Goal: Entertainment & Leisure: Consume media (video, audio)

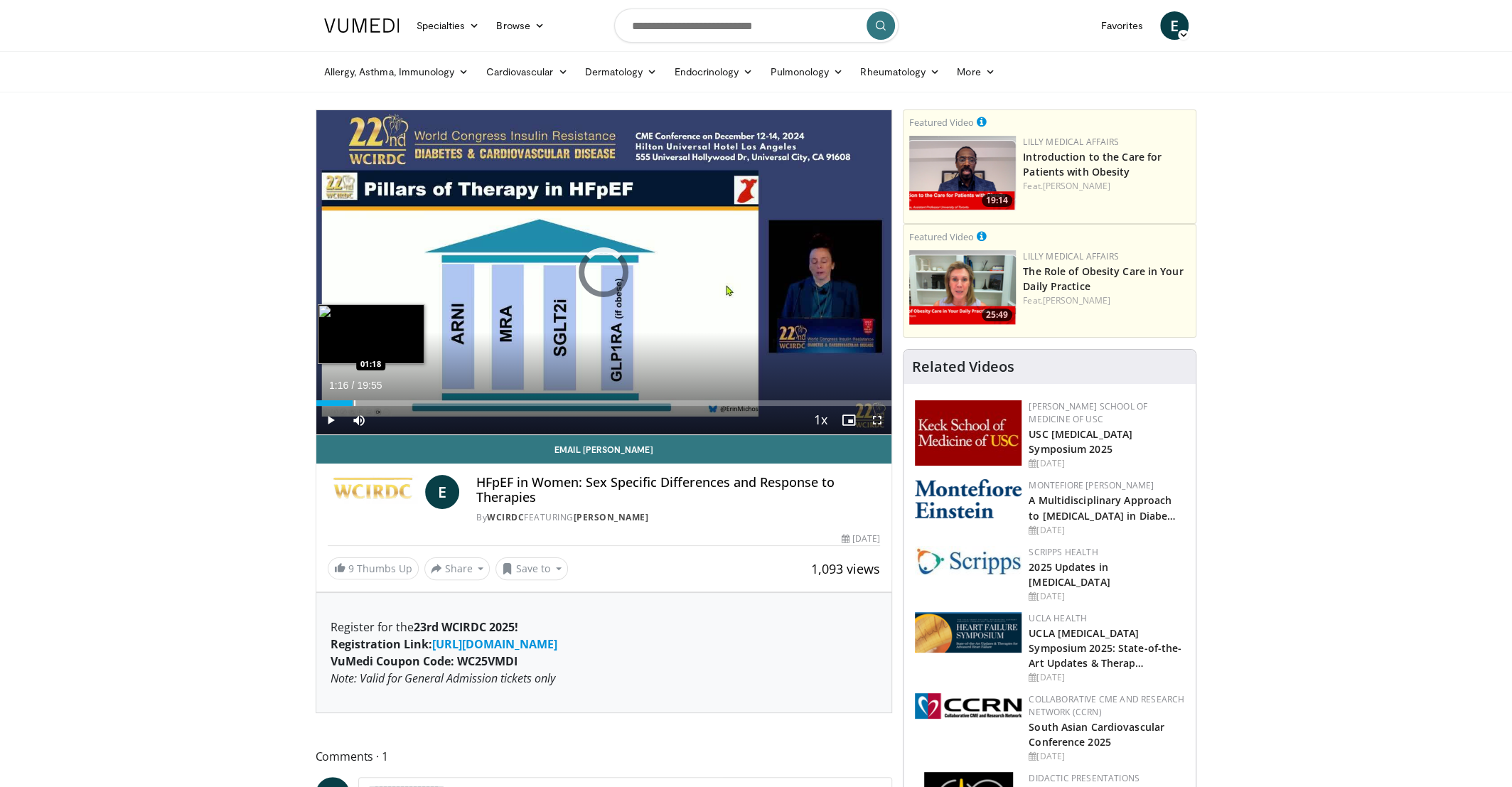
click at [353, 404] on div "Loaded : 5.81% 00:16 01:18" at bounding box center [605, 403] width 576 height 6
click at [379, 404] on div "Progress Bar" at bounding box center [366, 403] width 33 height 6
click at [876, 420] on span "Video Player" at bounding box center [877, 420] width 29 height 29
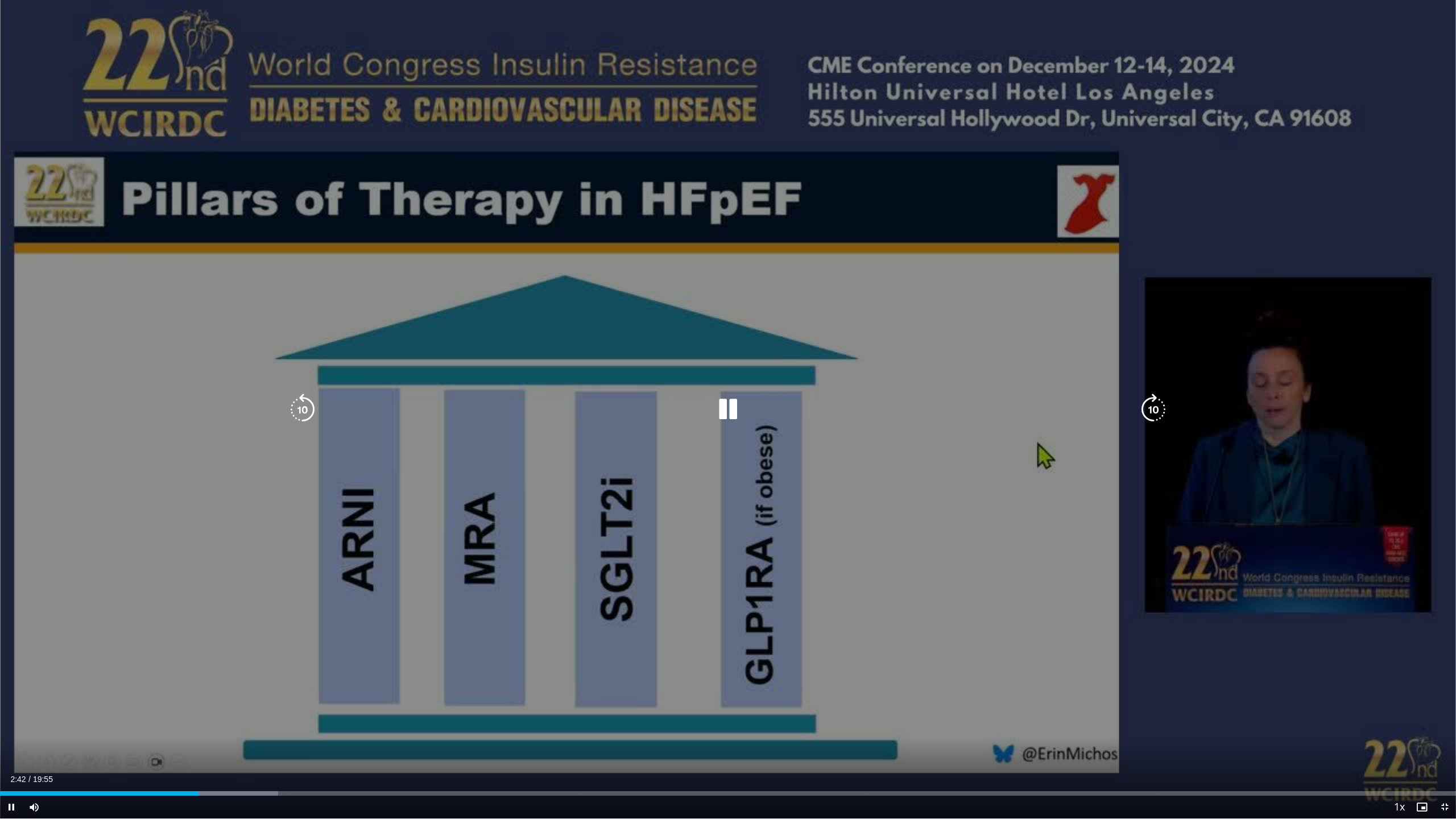
click at [1150, 408] on icon "Video Player" at bounding box center [1153, 409] width 32 height 32
click at [1159, 412] on icon "Video Player" at bounding box center [1153, 409] width 32 height 32
click at [1157, 416] on icon "Video Player" at bounding box center [1153, 409] width 32 height 32
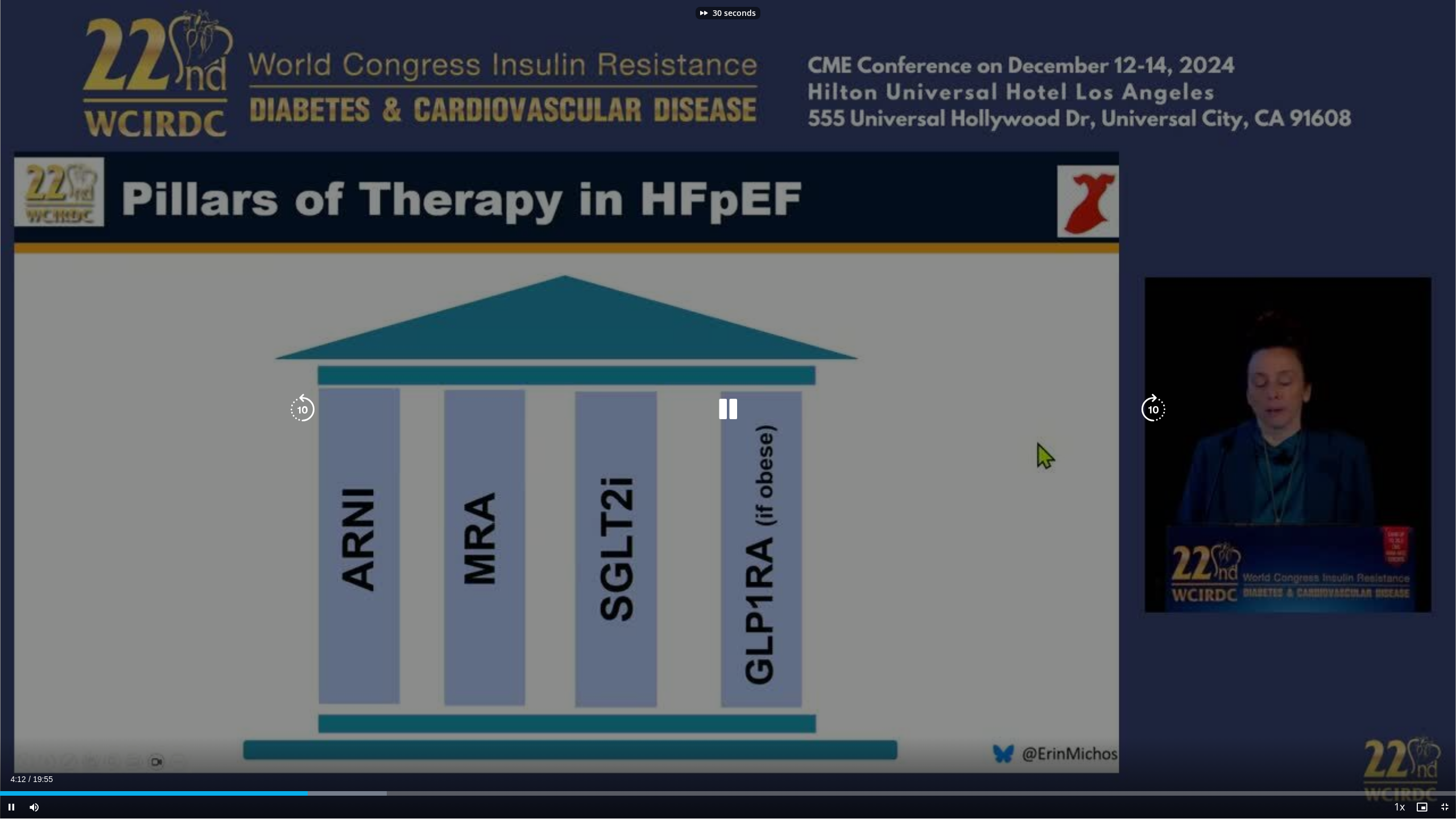
click at [1157, 416] on icon "Video Player" at bounding box center [1153, 409] width 32 height 32
click at [1158, 413] on icon "Video Player" at bounding box center [1153, 409] width 32 height 32
click at [1151, 414] on icon "Video Player" at bounding box center [1153, 409] width 32 height 32
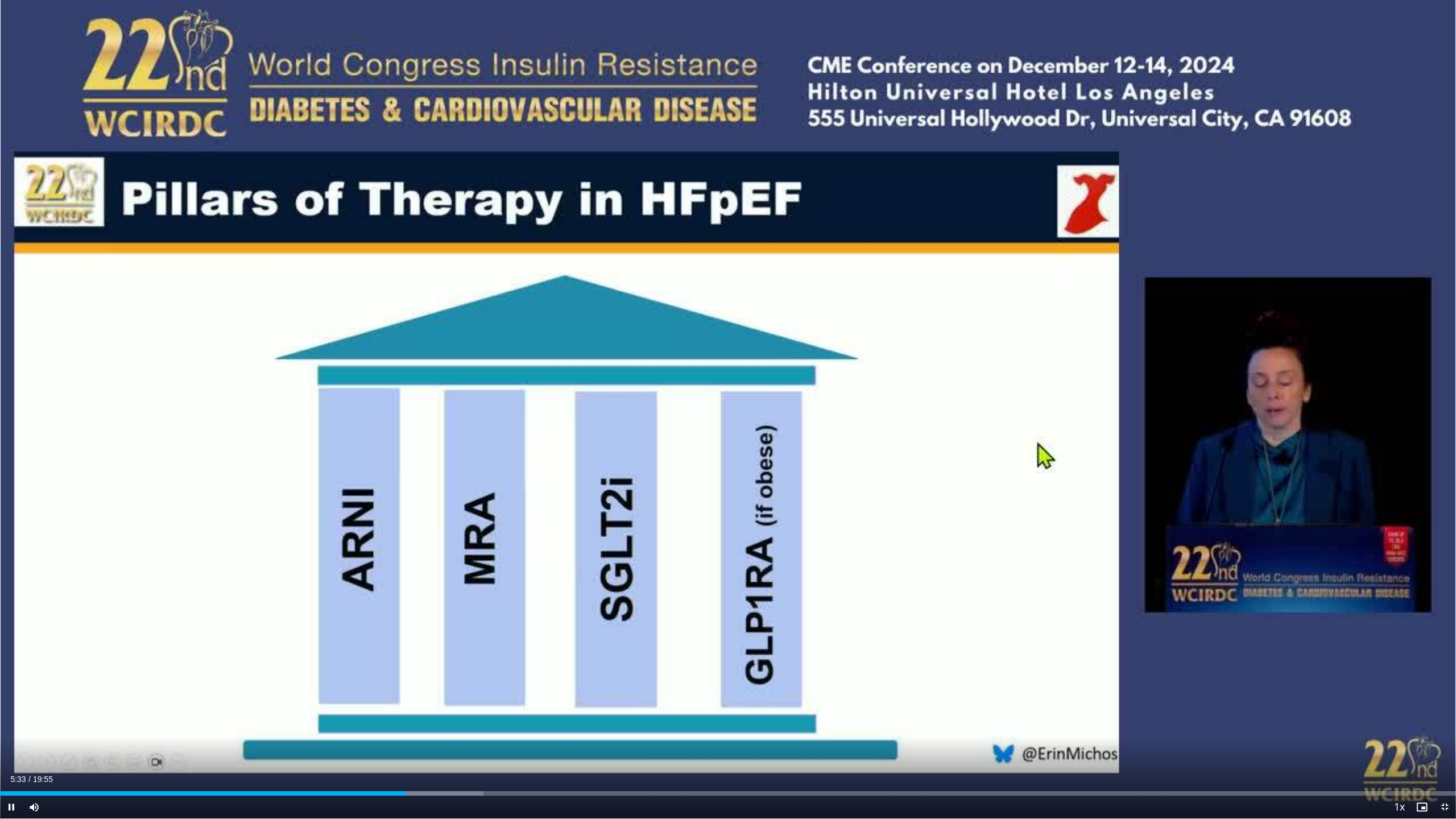
click at [1151, 414] on div "10 seconds Tap to unmute" at bounding box center [728, 409] width 1456 height 818
click at [1154, 403] on div "10 seconds Tap to unmute" at bounding box center [728, 409] width 1456 height 818
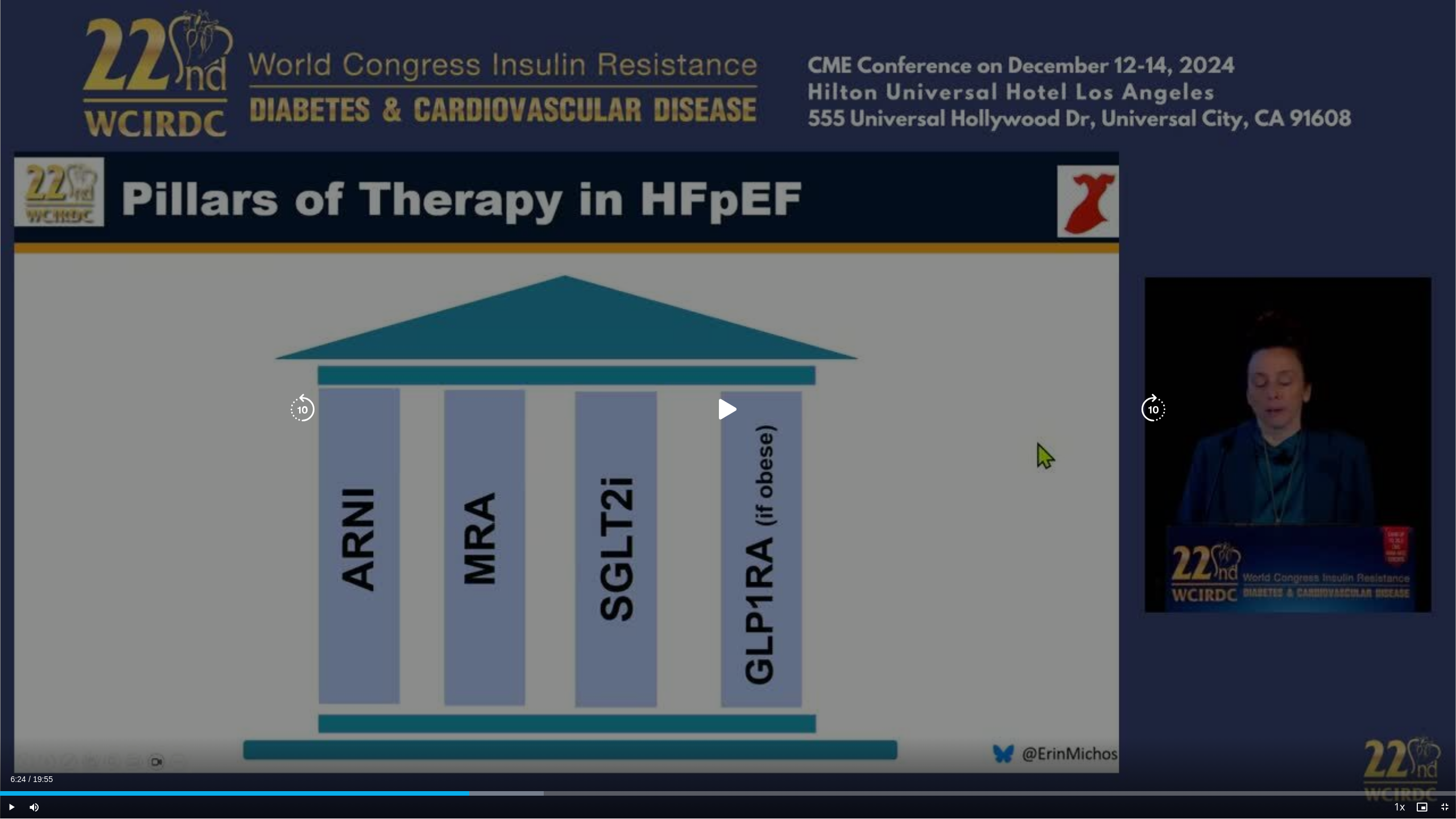
click at [1146, 412] on icon "Video Player" at bounding box center [1153, 409] width 32 height 32
click at [731, 416] on icon "Video Player" at bounding box center [727, 409] width 32 height 32
click at [301, 412] on icon "Video Player" at bounding box center [302, 409] width 32 height 32
click at [1153, 414] on icon "Video Player" at bounding box center [1153, 409] width 32 height 32
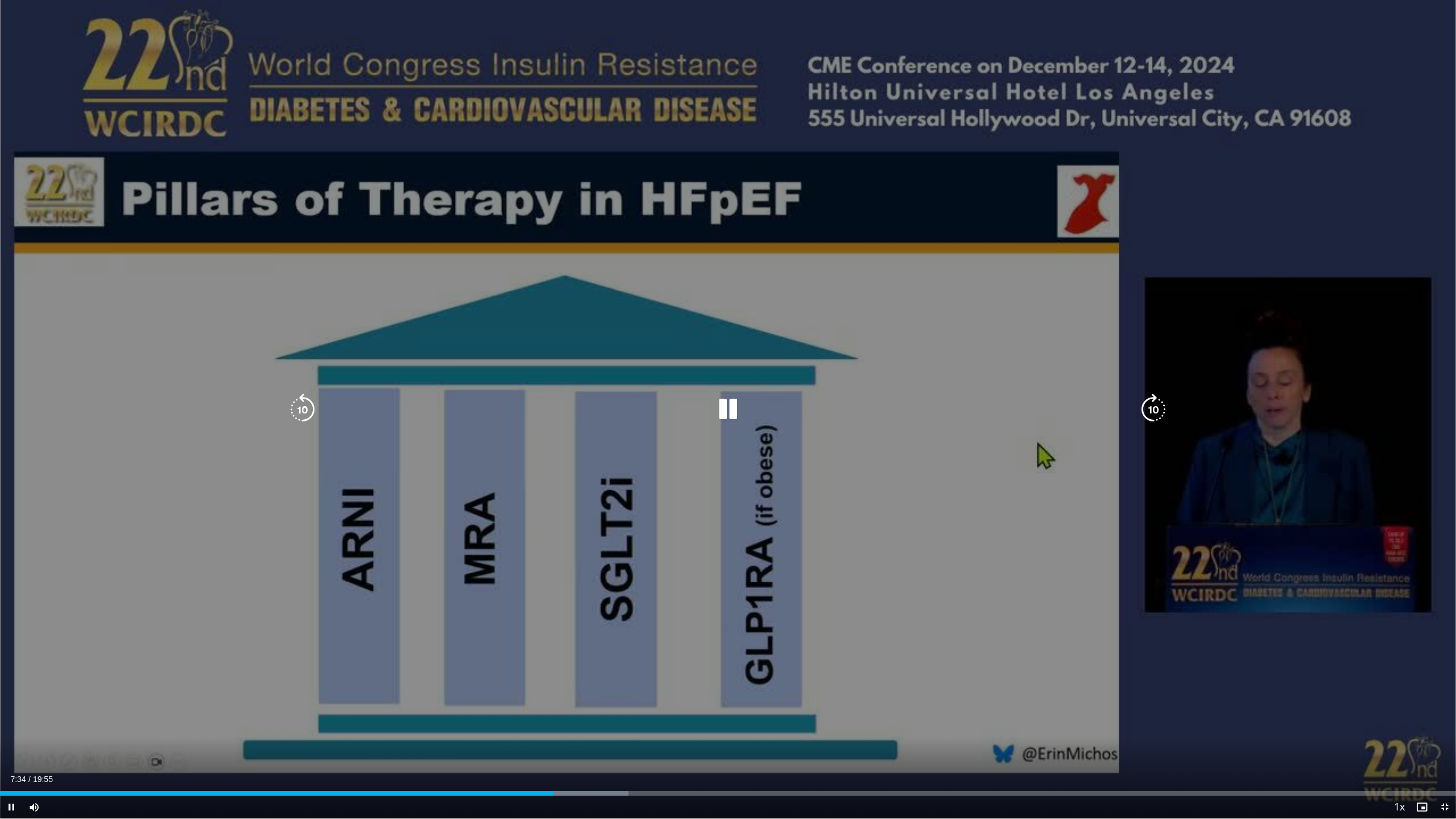
click at [1152, 407] on icon "Video Player" at bounding box center [1153, 409] width 32 height 32
click at [1155, 413] on icon "Video Player" at bounding box center [1153, 409] width 32 height 32
click at [1155, 415] on icon "Video Player" at bounding box center [1153, 409] width 32 height 32
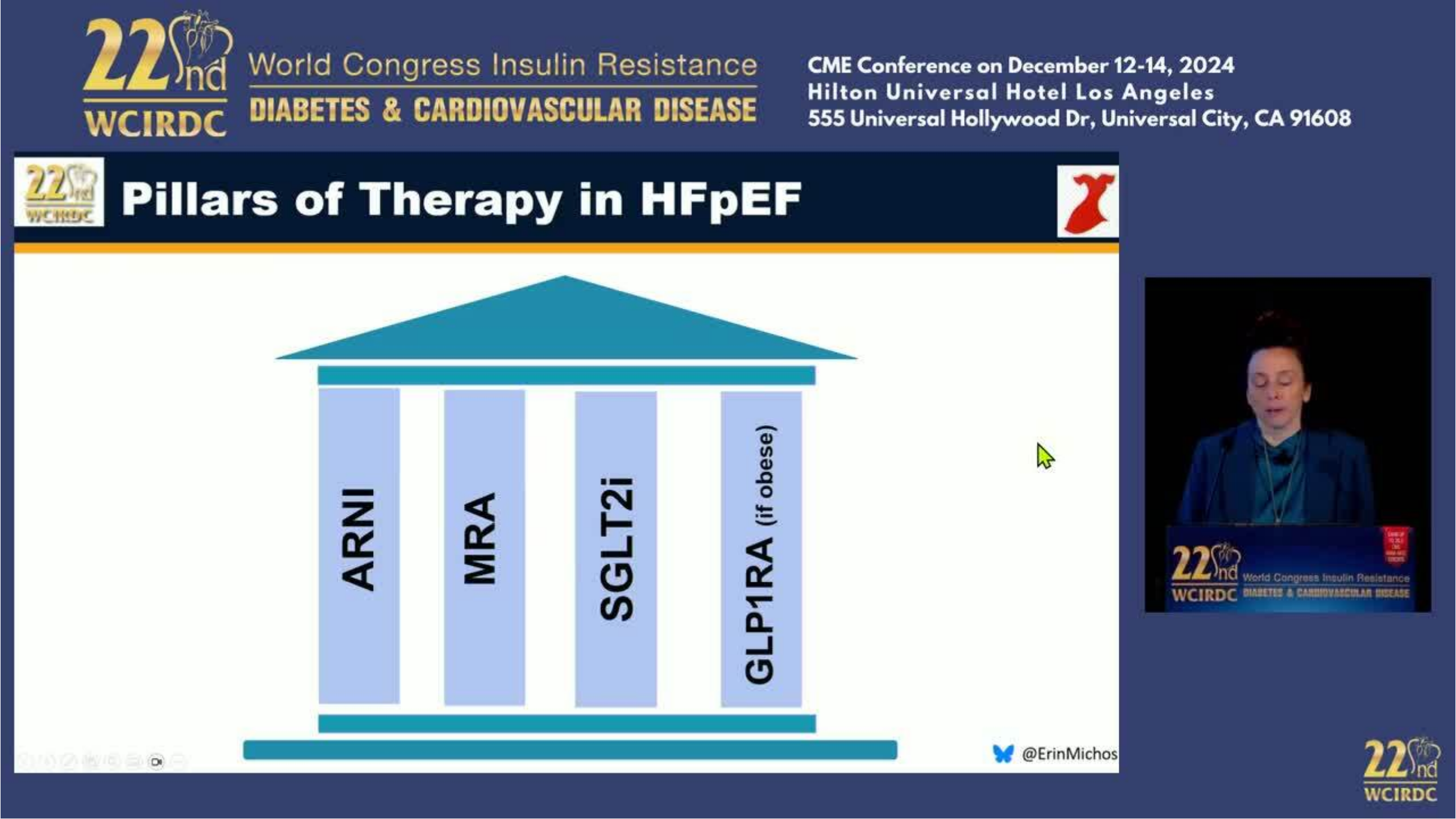
click at [1155, 415] on div "20 seconds Tap to unmute" at bounding box center [728, 409] width 1456 height 818
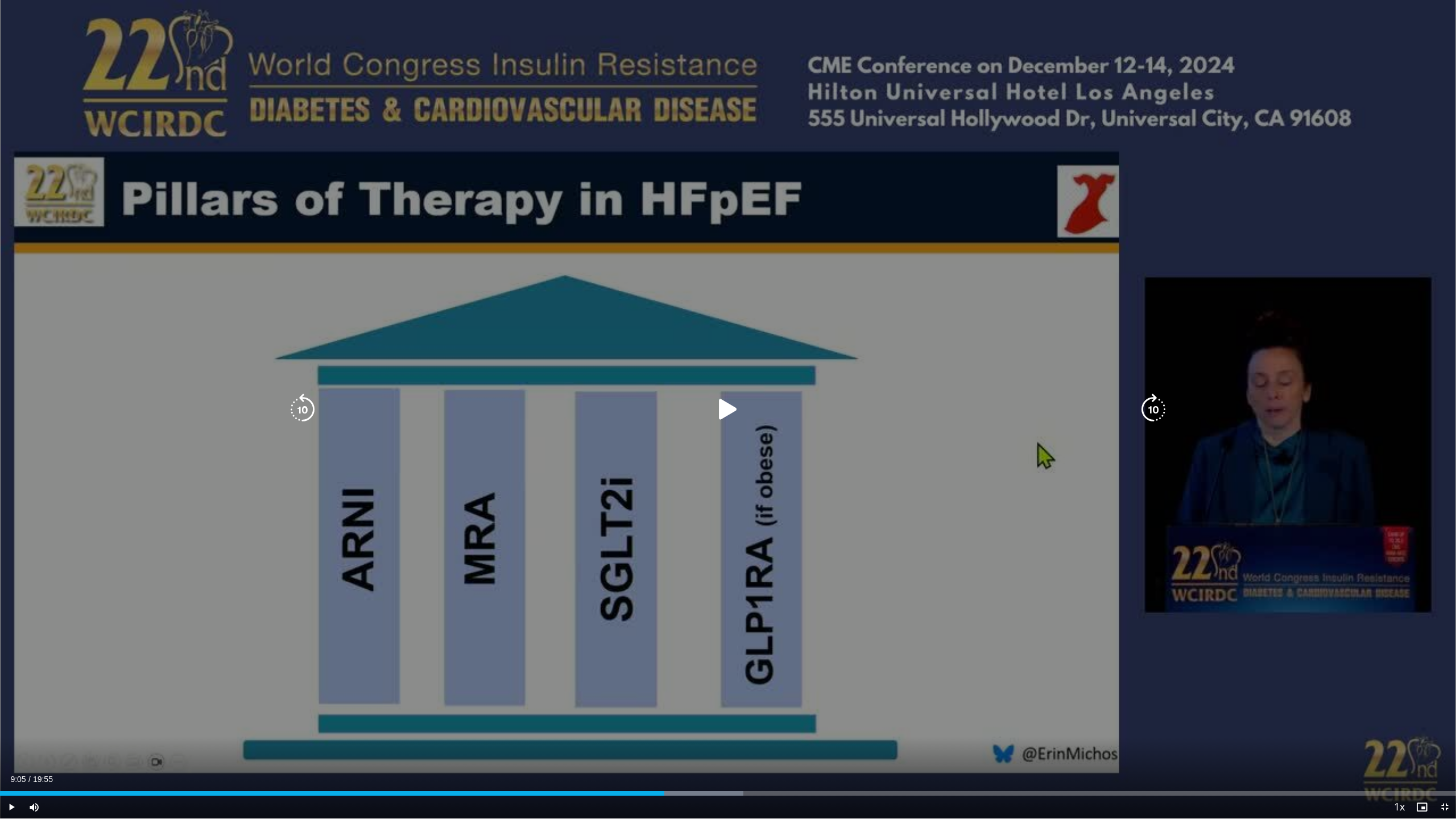
click at [1160, 414] on icon "Video Player" at bounding box center [1153, 409] width 32 height 32
click at [1036, 521] on div "10 seconds Tap to unmute" at bounding box center [728, 409] width 1456 height 818
click at [1152, 413] on icon "Video Player" at bounding box center [1153, 409] width 32 height 32
click at [1158, 409] on icon "Video Player" at bounding box center [1153, 409] width 32 height 32
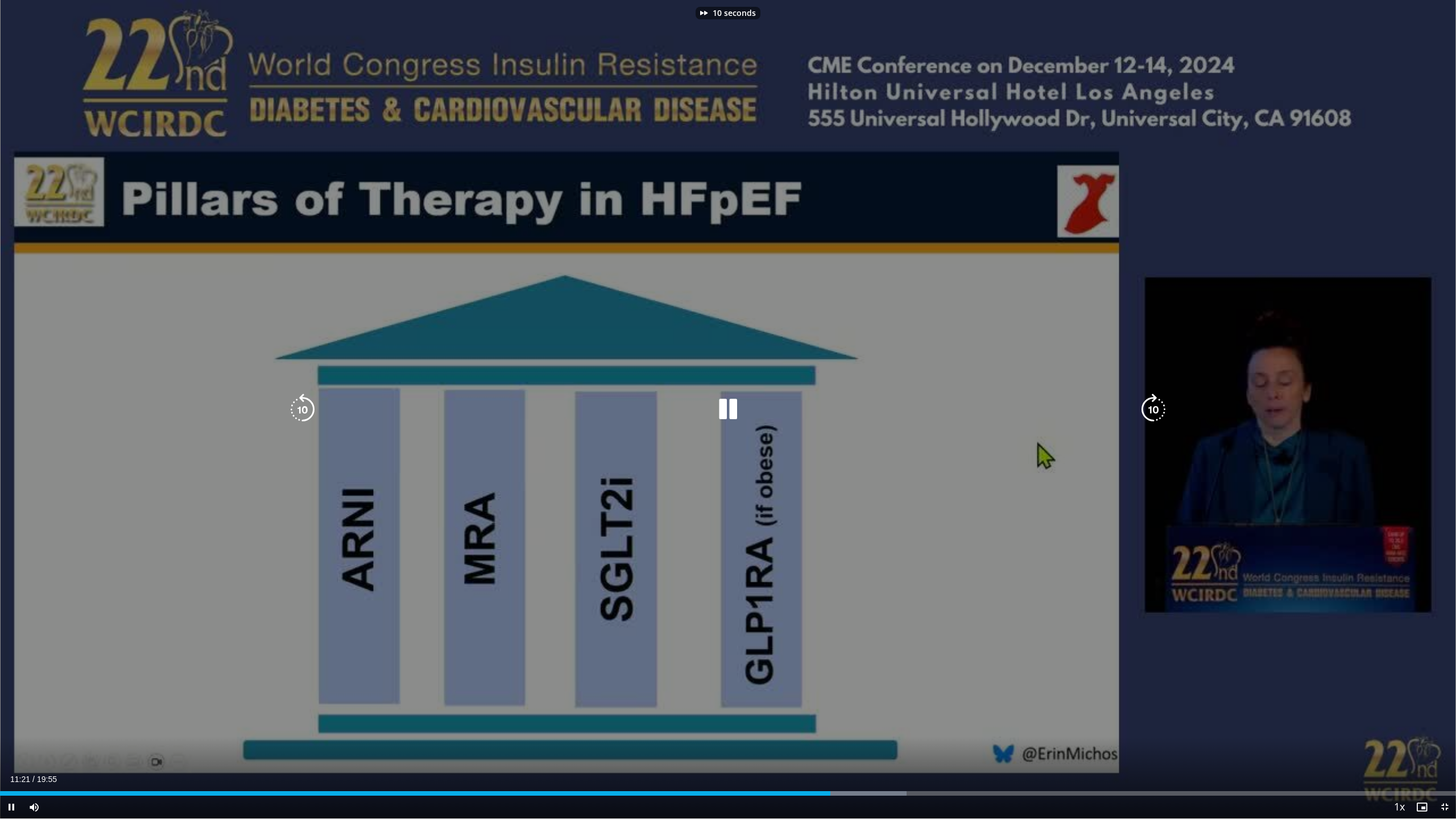
click at [1158, 409] on icon "Video Player" at bounding box center [1153, 409] width 32 height 32
click at [1159, 413] on icon "Video Player" at bounding box center [1153, 409] width 32 height 32
click at [1153, 413] on icon "Video Player" at bounding box center [1153, 409] width 32 height 32
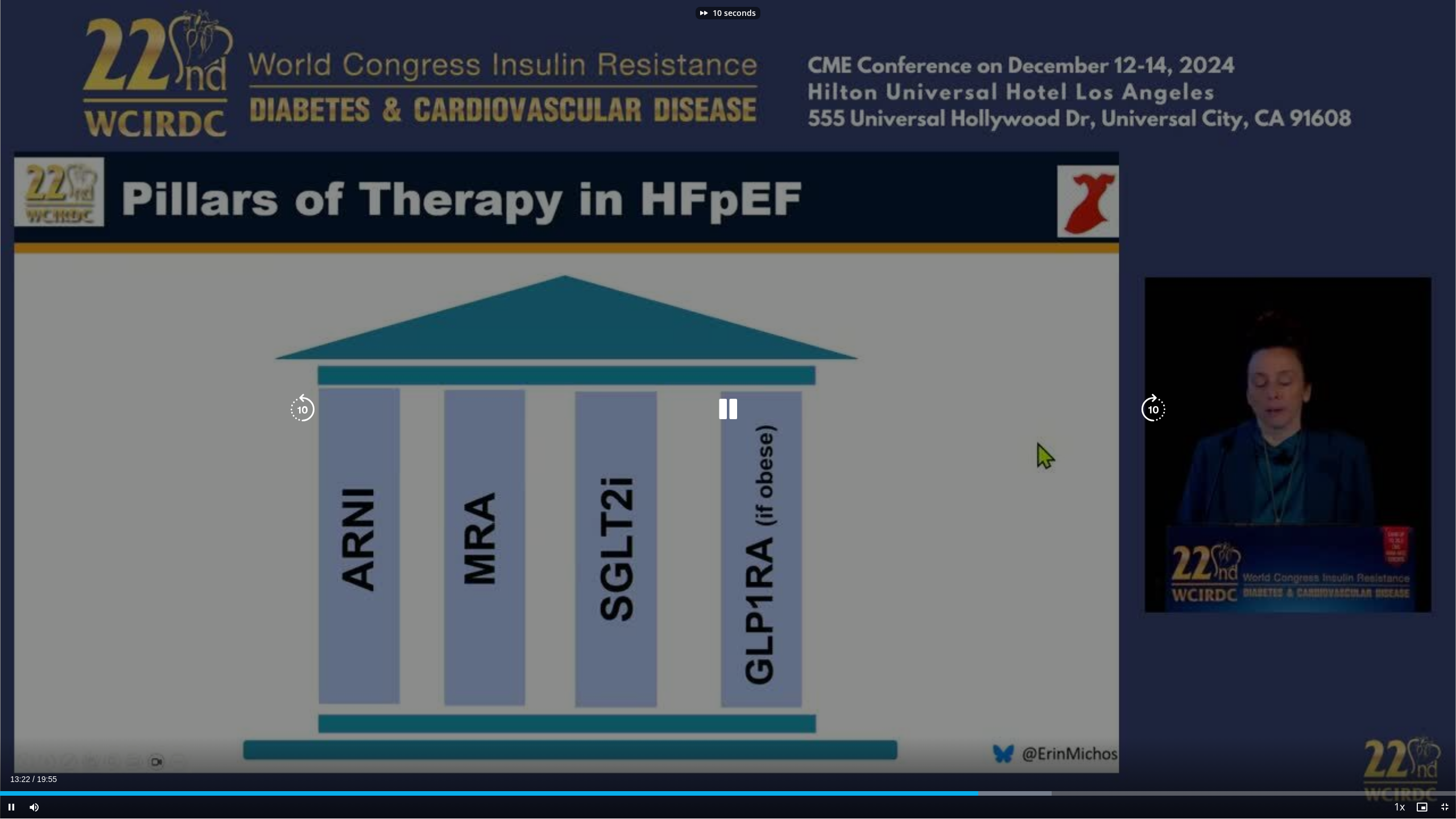
click at [1153, 413] on icon "Video Player" at bounding box center [1153, 409] width 32 height 32
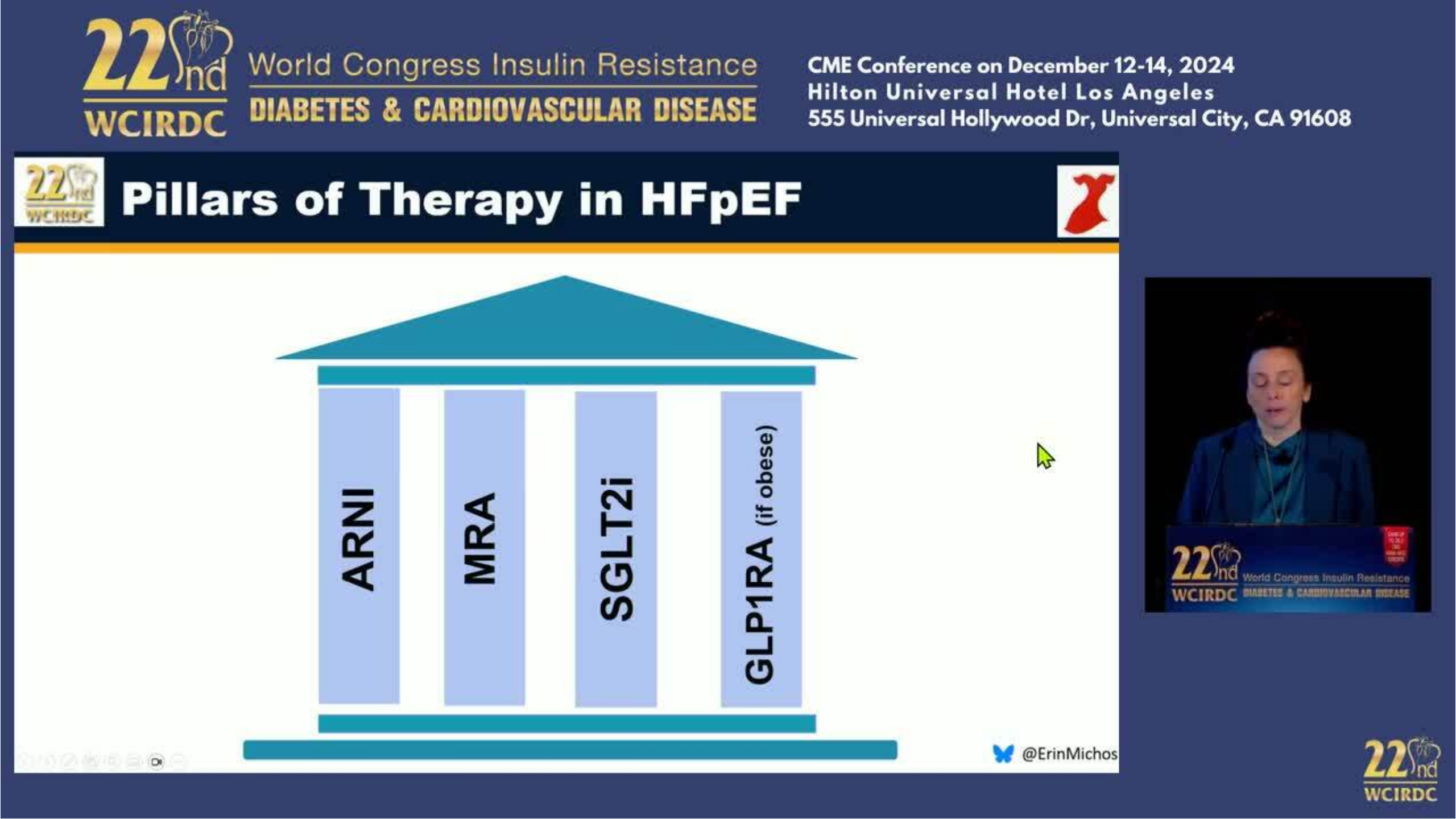
click at [1153, 413] on div "20 seconds Tap to unmute" at bounding box center [728, 409] width 1456 height 818
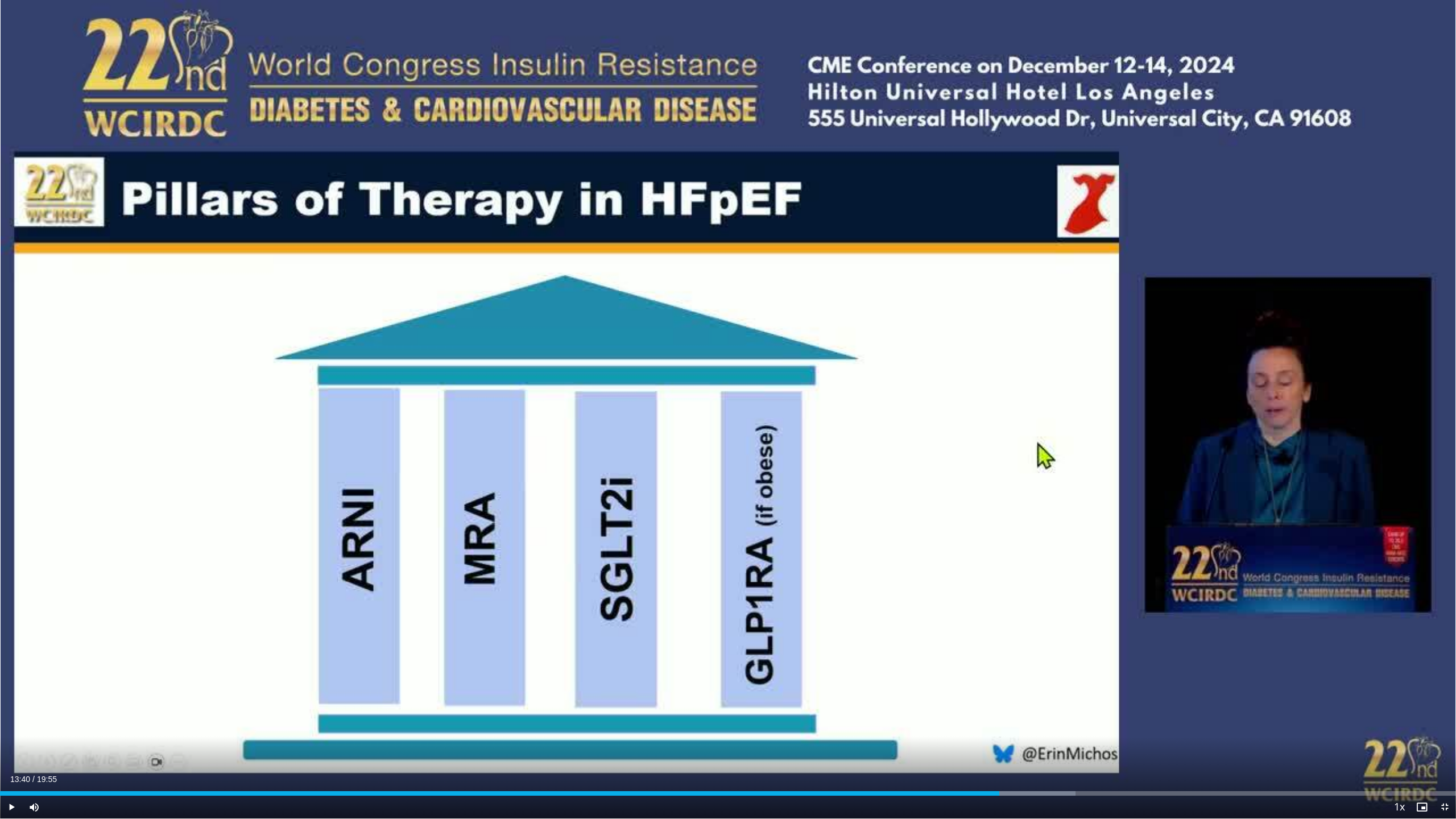
click at [1153, 413] on div "20 seconds Tap to unmute" at bounding box center [728, 409] width 1456 height 818
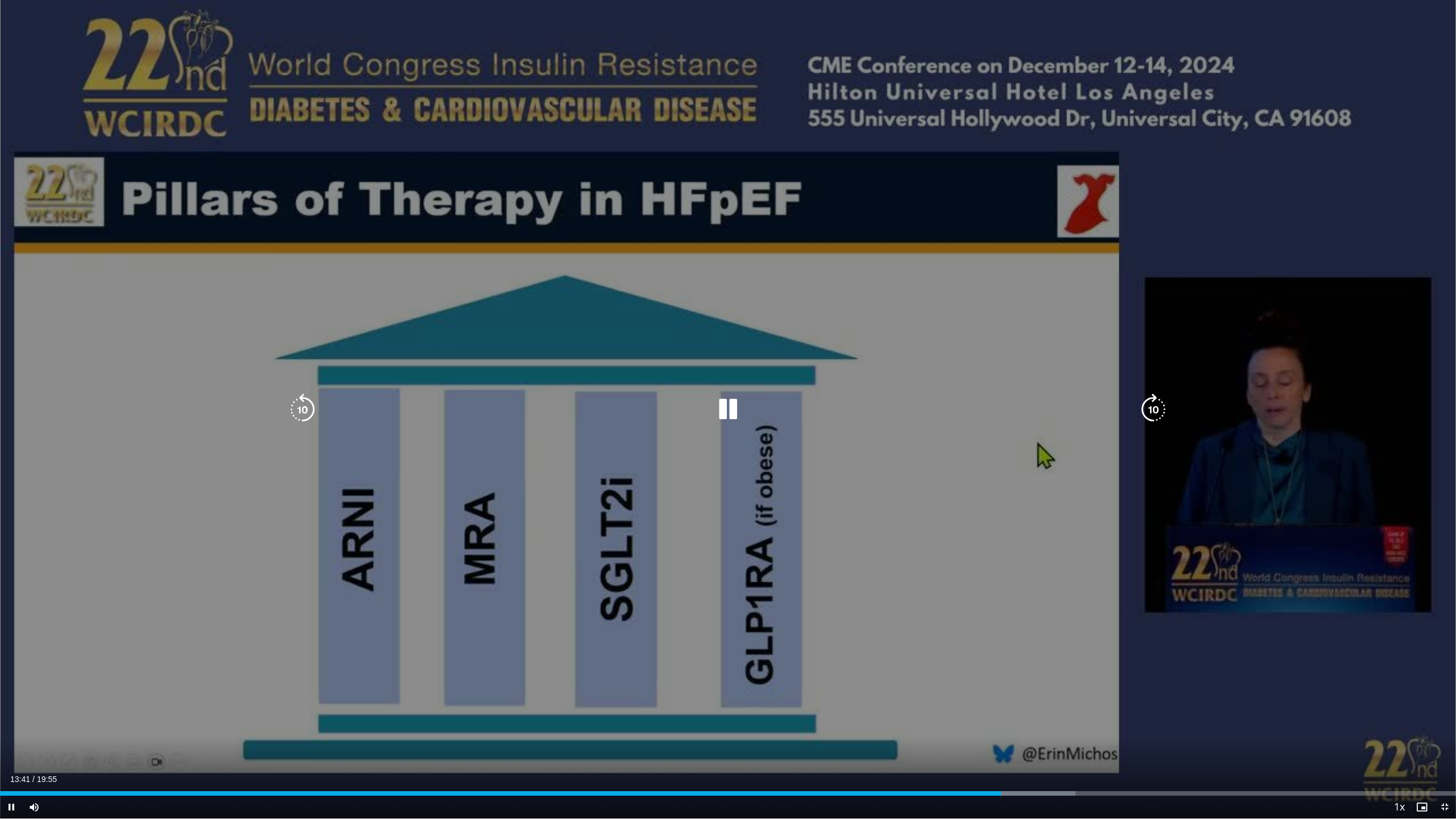
click at [1153, 413] on icon "Video Player" at bounding box center [1153, 409] width 32 height 32
click at [725, 413] on icon "Video Player" at bounding box center [727, 409] width 32 height 32
click at [1154, 414] on icon "Video Player" at bounding box center [1153, 409] width 32 height 32
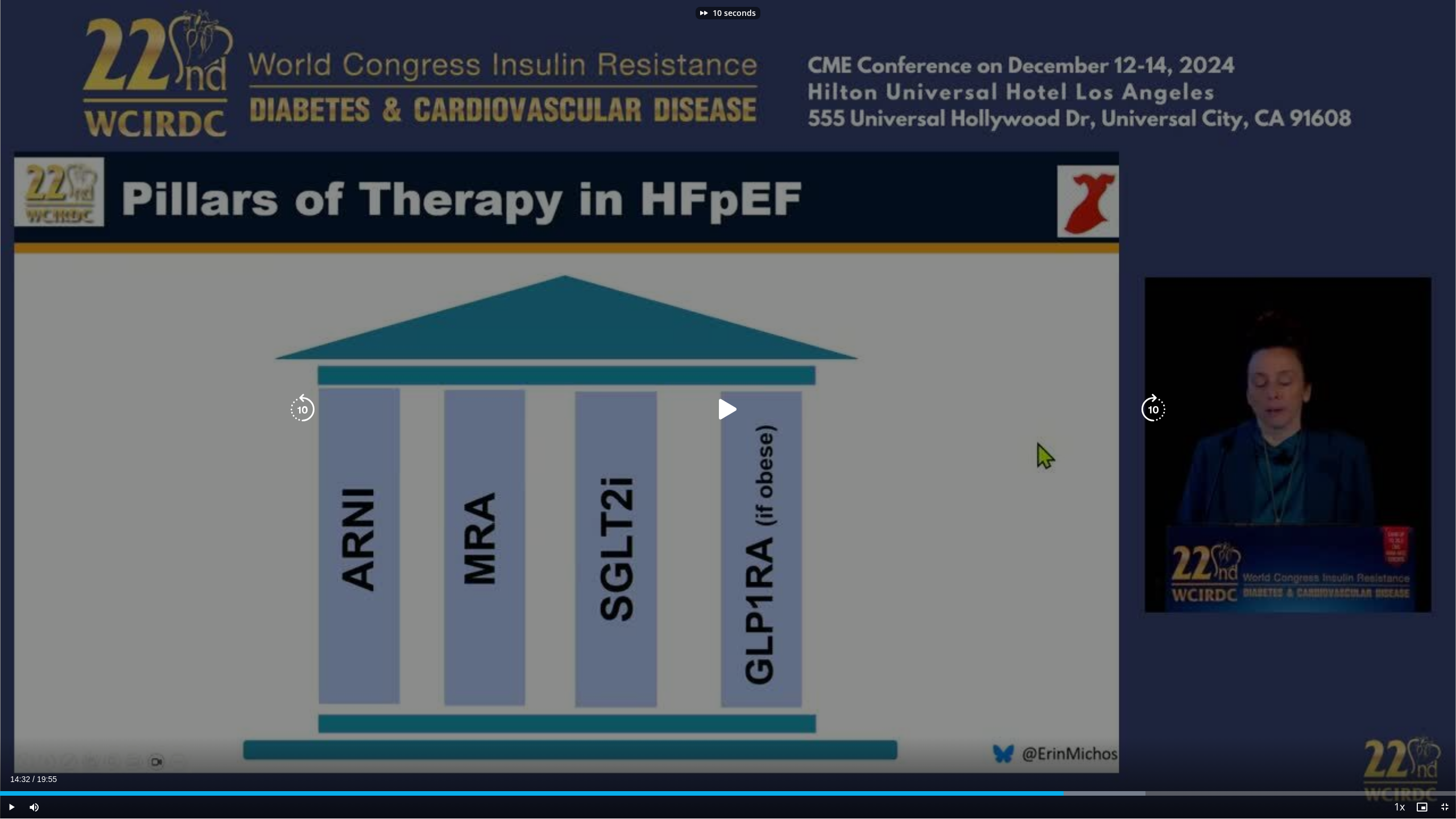
click at [1154, 414] on icon "Video Player" at bounding box center [1153, 409] width 32 height 32
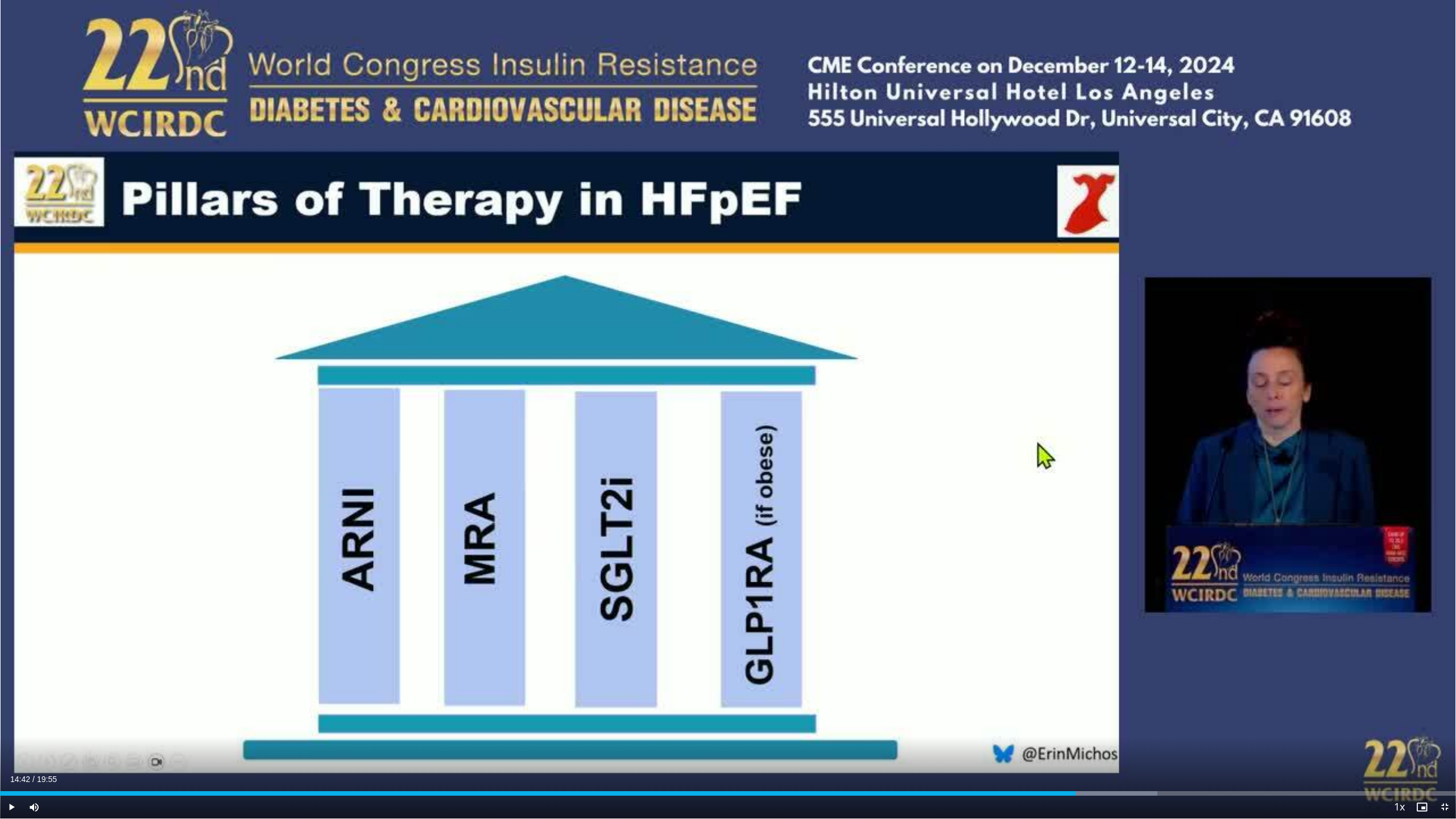
click at [1154, 414] on div "20 seconds Tap to unmute" at bounding box center [728, 409] width 1456 height 818
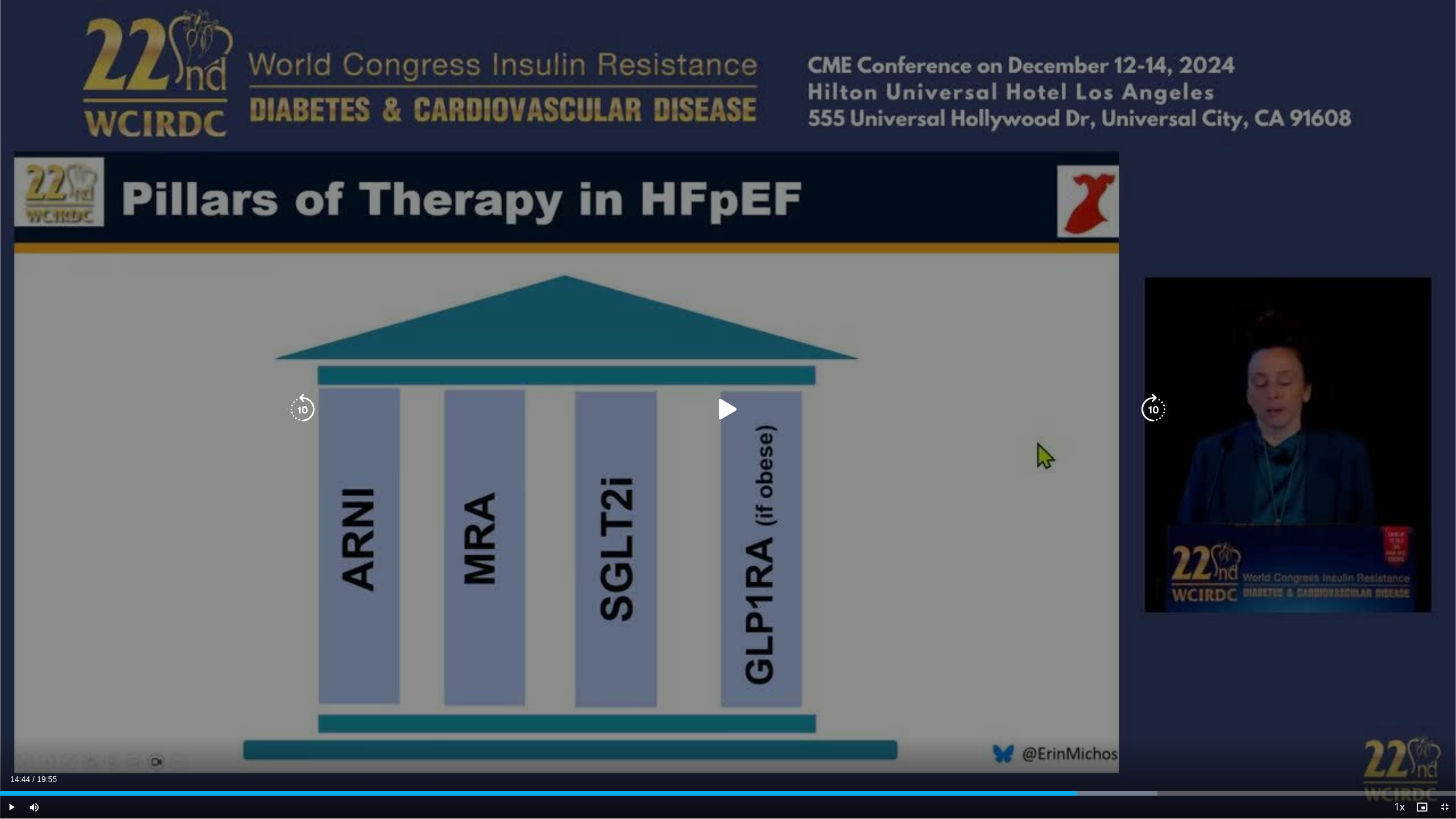
click at [1147, 410] on icon "Video Player" at bounding box center [1153, 409] width 32 height 32
click at [1157, 405] on icon "Video Player" at bounding box center [1153, 409] width 32 height 32
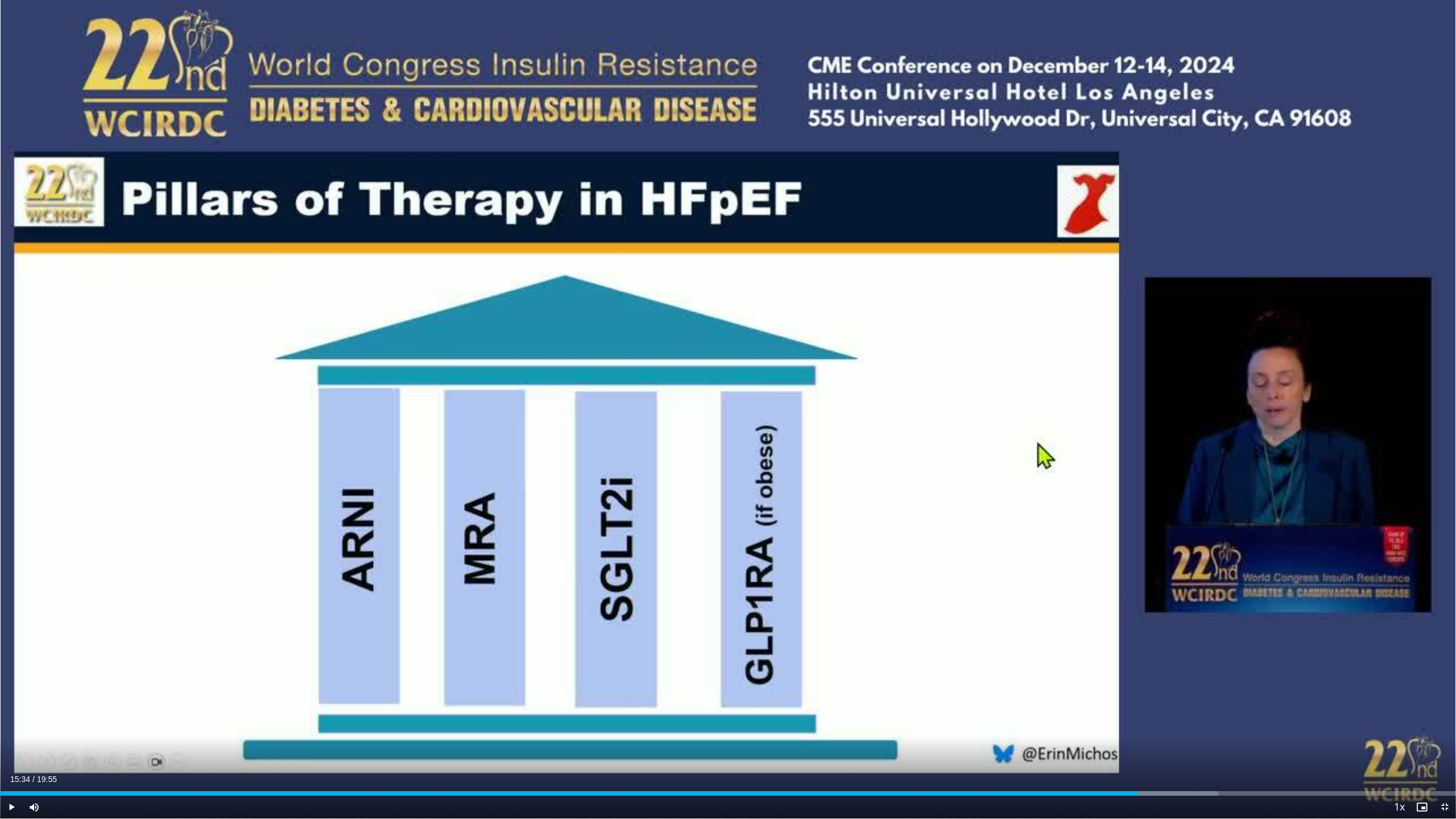
click at [1157, 405] on div "40 seconds Tap to unmute" at bounding box center [728, 409] width 1456 height 818
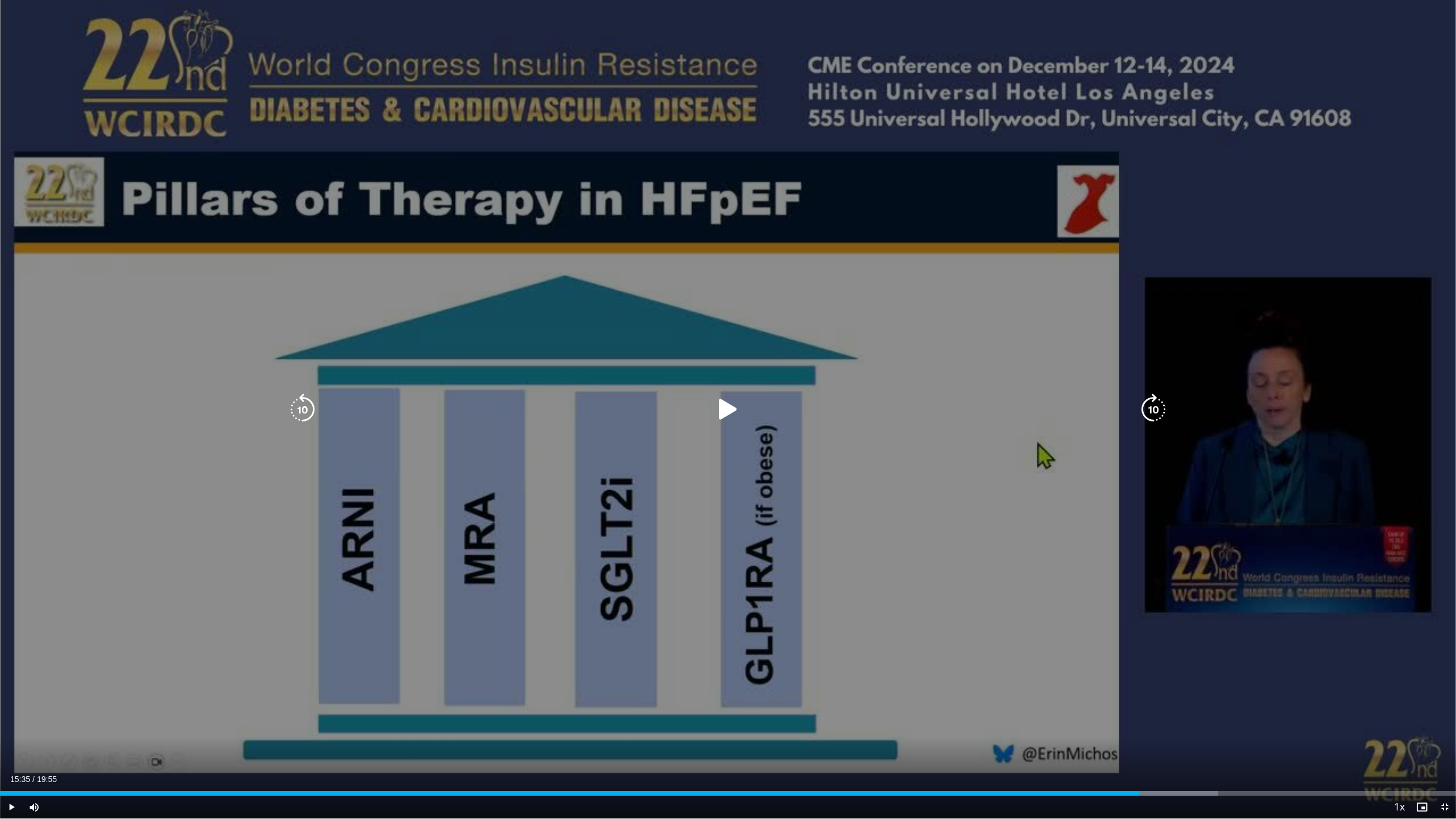
click at [1146, 409] on icon "Video Player" at bounding box center [1153, 409] width 32 height 32
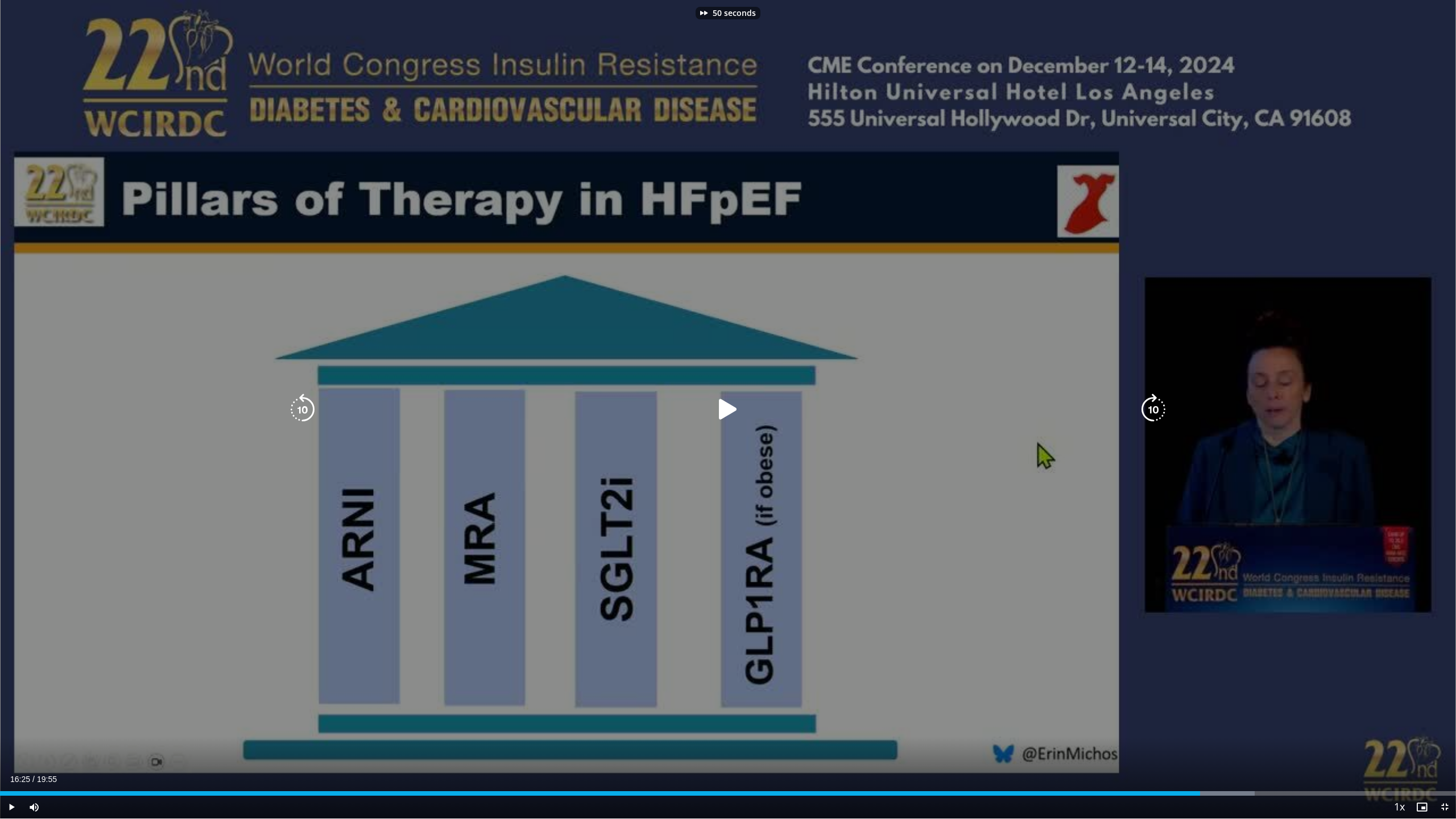
click at [1146, 409] on icon "Video Player" at bounding box center [1153, 409] width 32 height 32
click at [1150, 412] on div "70 seconds Tap to unmute" at bounding box center [728, 409] width 1456 height 818
click at [1144, 419] on icon "Video Player" at bounding box center [1153, 409] width 32 height 32
click at [723, 411] on icon "Video Player" at bounding box center [727, 409] width 32 height 32
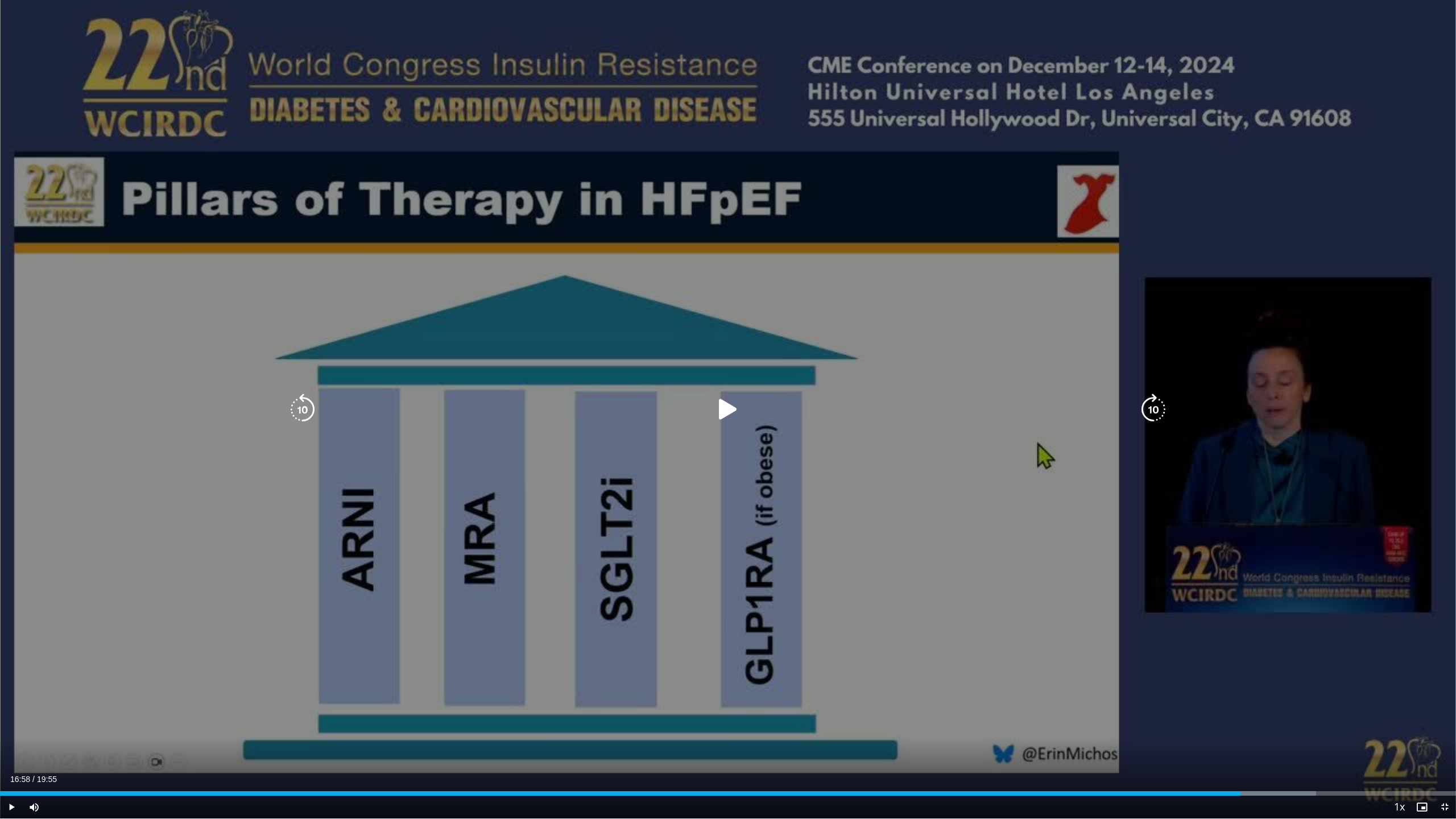
click at [1153, 410] on icon "Video Player" at bounding box center [1153, 409] width 32 height 32
click at [1151, 414] on icon "Video Player" at bounding box center [1153, 409] width 32 height 32
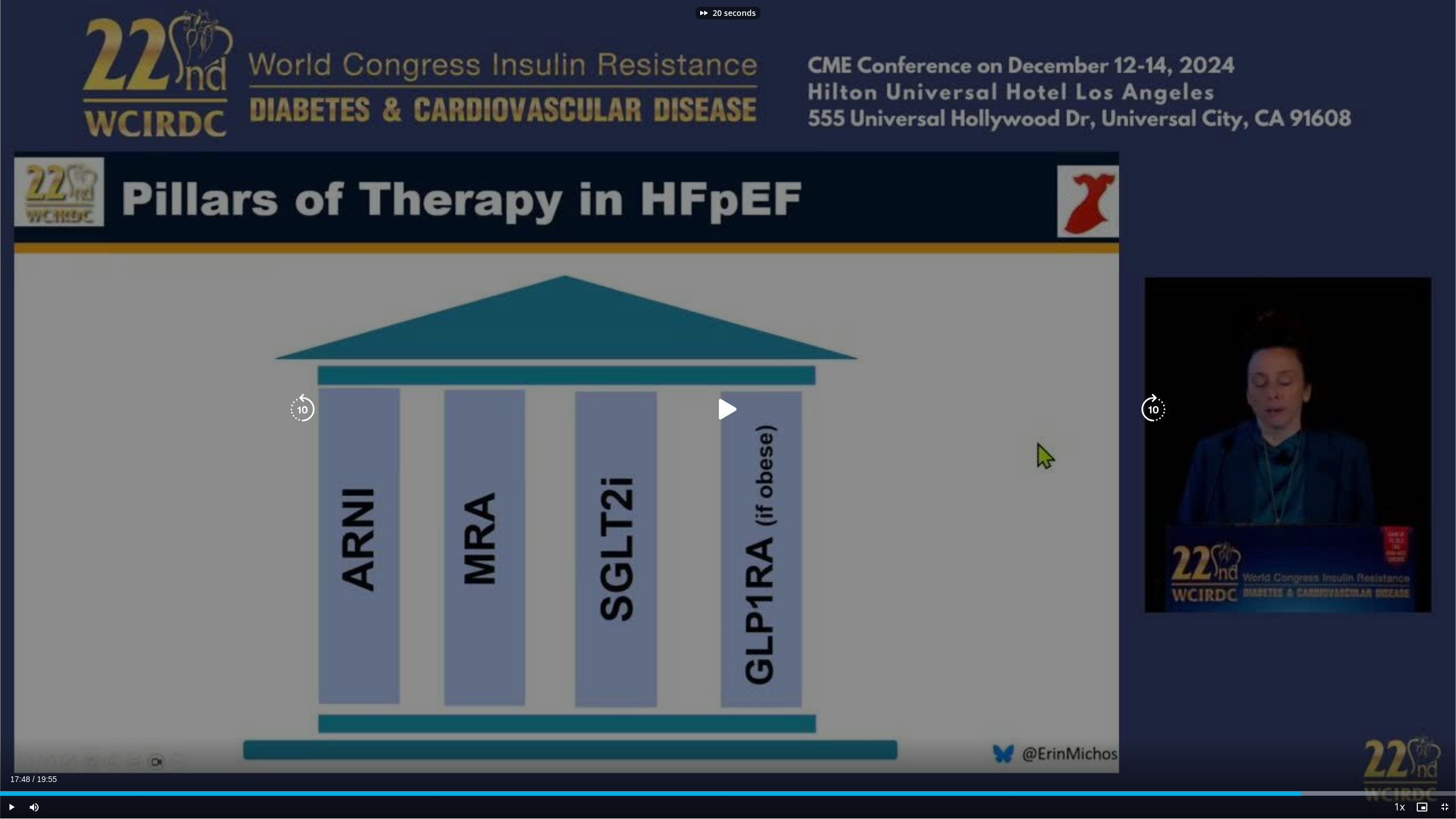
click at [1151, 414] on icon "Video Player" at bounding box center [1153, 409] width 32 height 32
click at [1153, 410] on icon "Video Player" at bounding box center [1153, 409] width 32 height 32
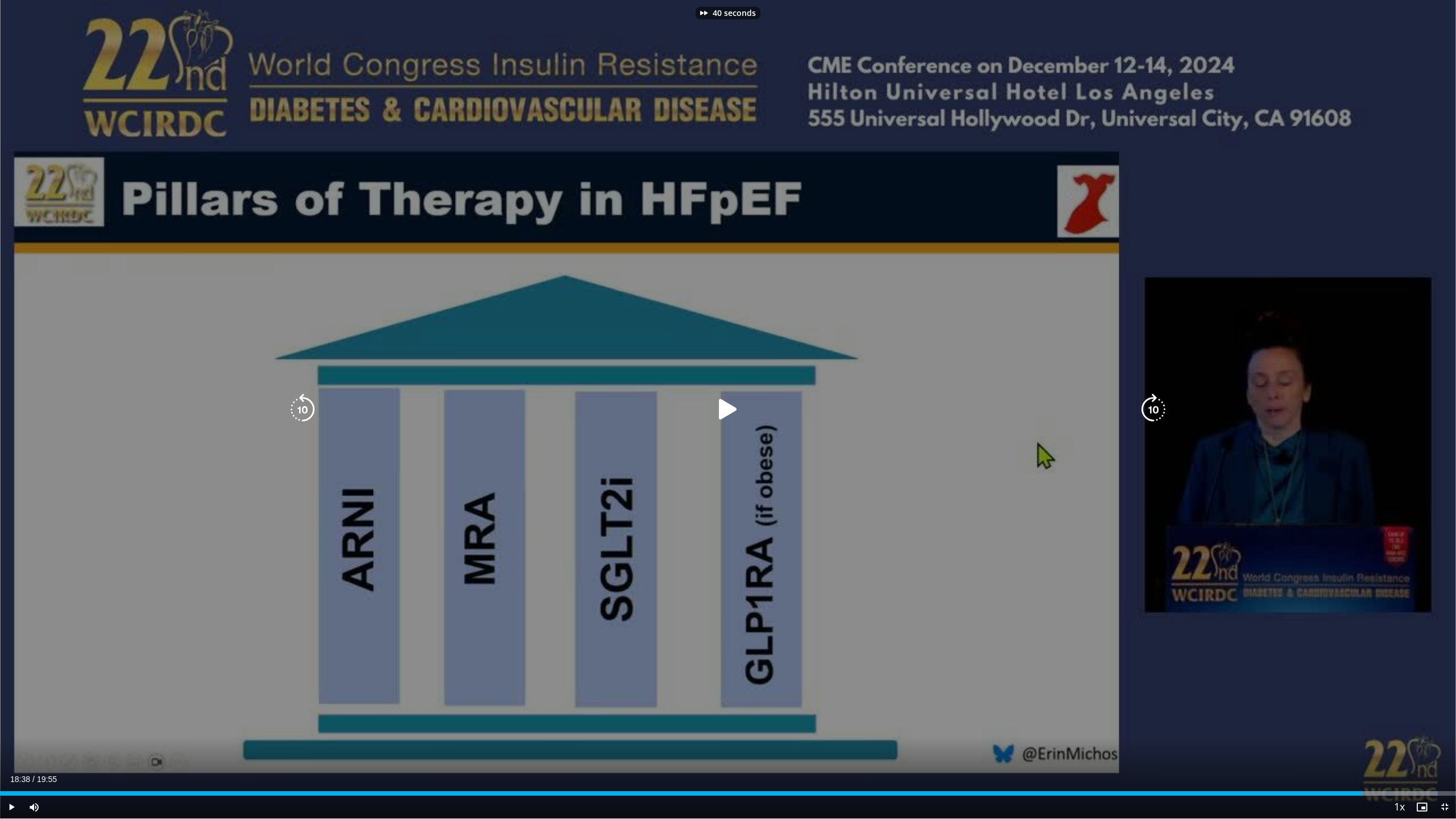
click at [1153, 410] on icon "Video Player" at bounding box center [1153, 409] width 32 height 32
click at [1152, 413] on icon "Video Player" at bounding box center [1153, 409] width 32 height 32
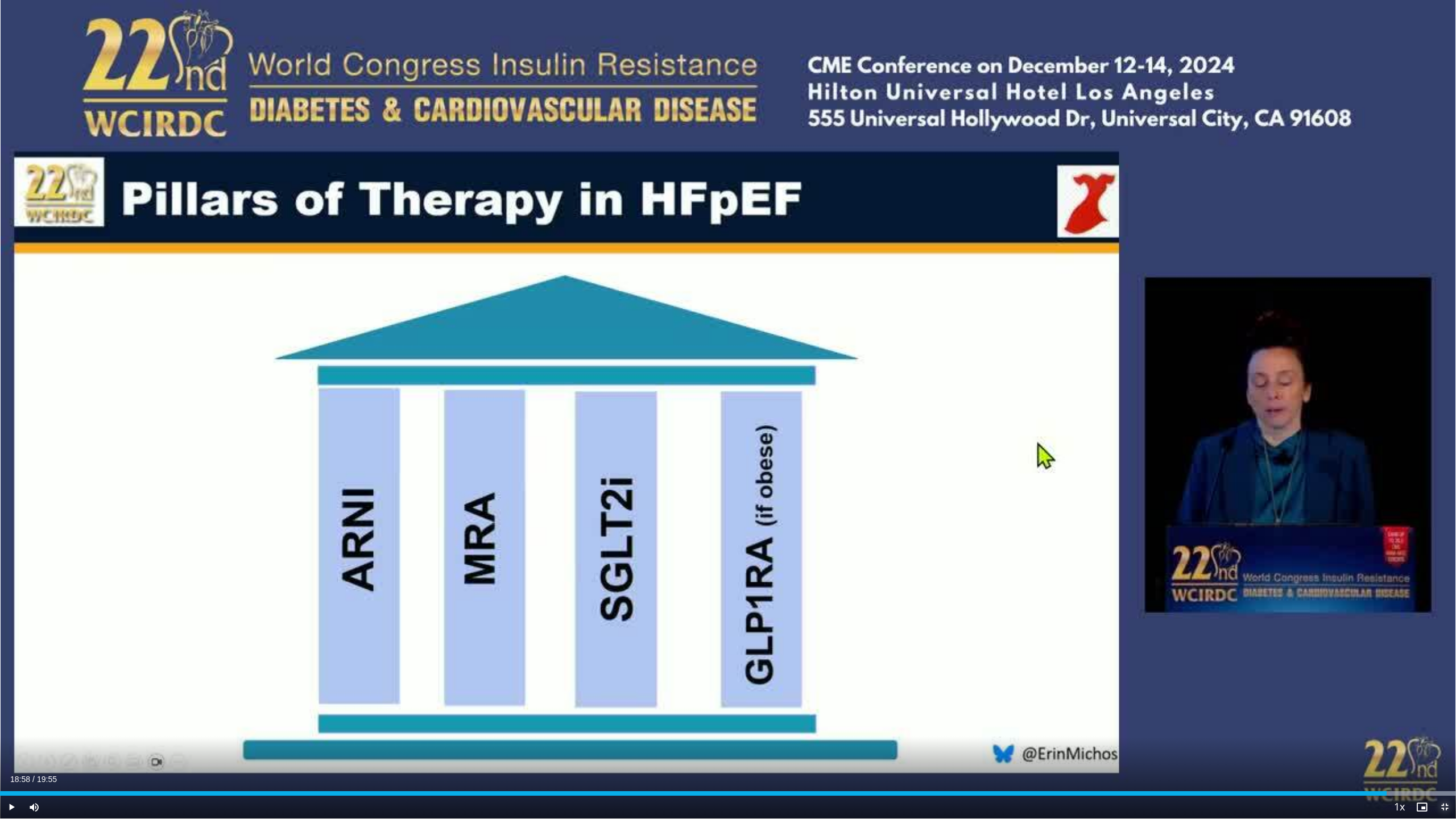
click at [1218, 629] on span "Video Player" at bounding box center [1444, 807] width 23 height 23
